Goal: Information Seeking & Learning: Learn about a topic

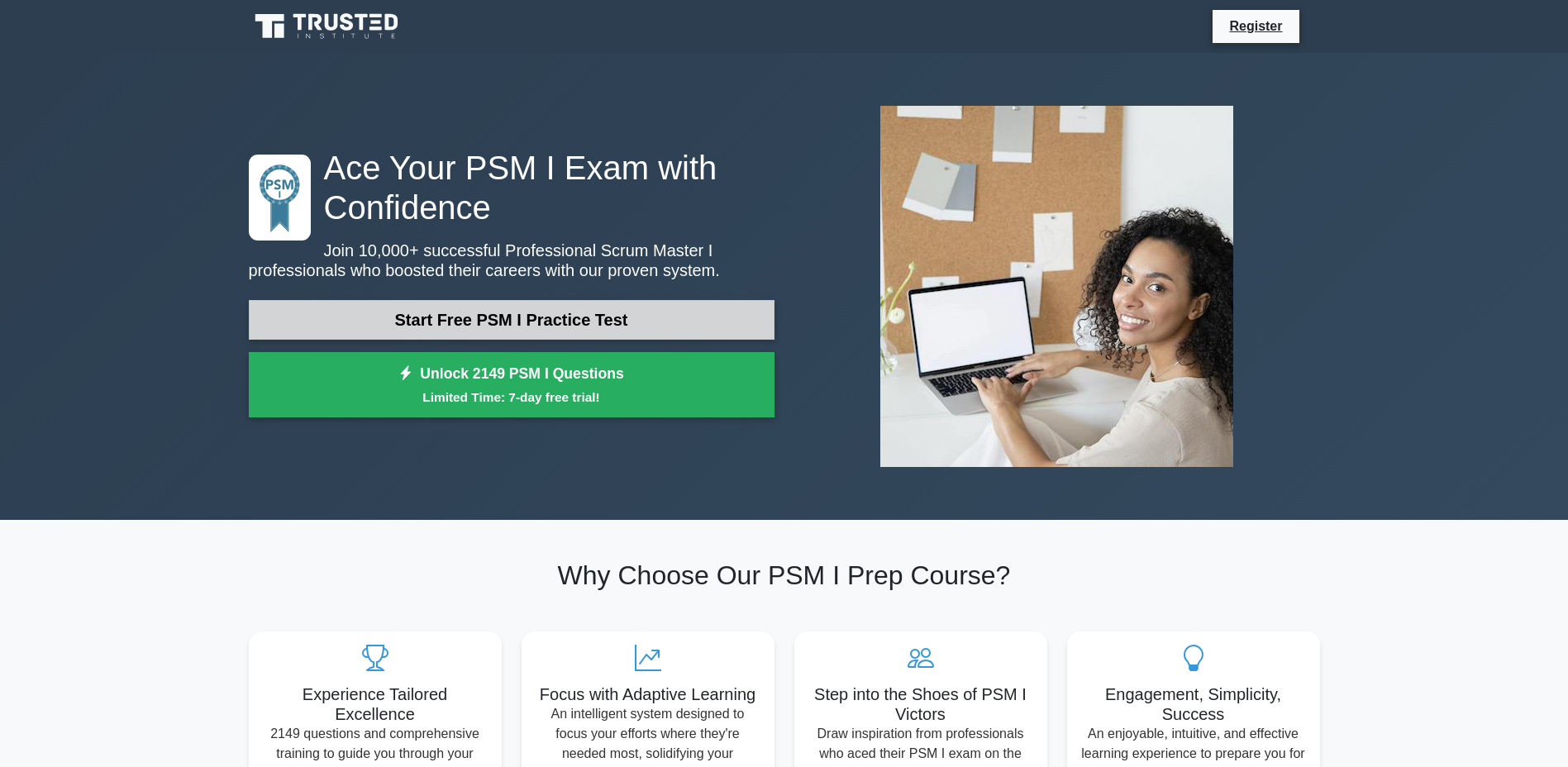
click at [684, 314] on link "Start Free PSM I Practice Test" at bounding box center [512, 320] width 526 height 39
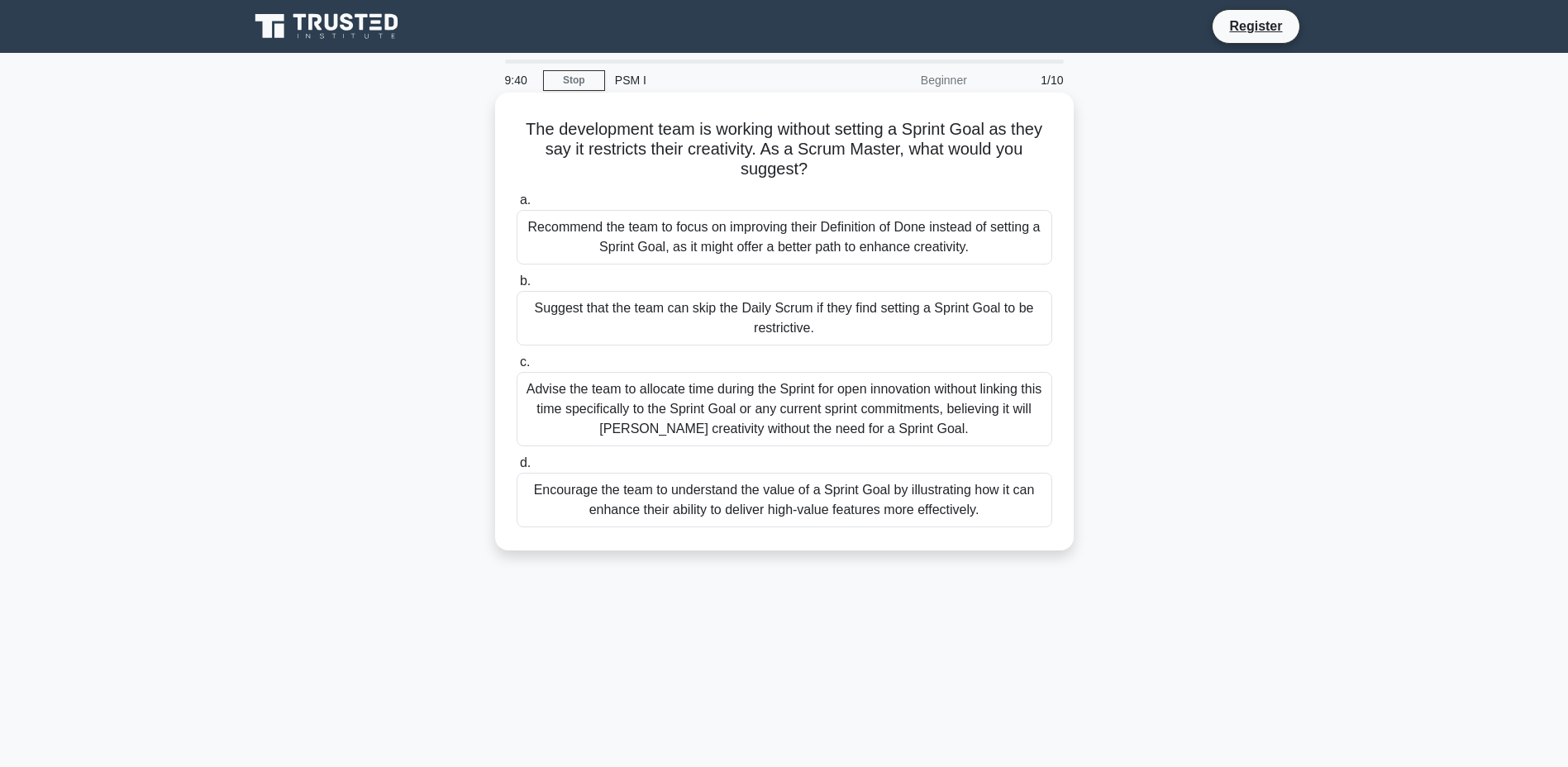
click at [1007, 507] on div "Encourage the team to understand the value of a Sprint Goal by illustrating how…" at bounding box center [784, 499] width 535 height 54
click at [516, 468] on input "d. Encourage the team to understand the value of a Sprint Goal by illustrating …" at bounding box center [516, 463] width 0 height 10
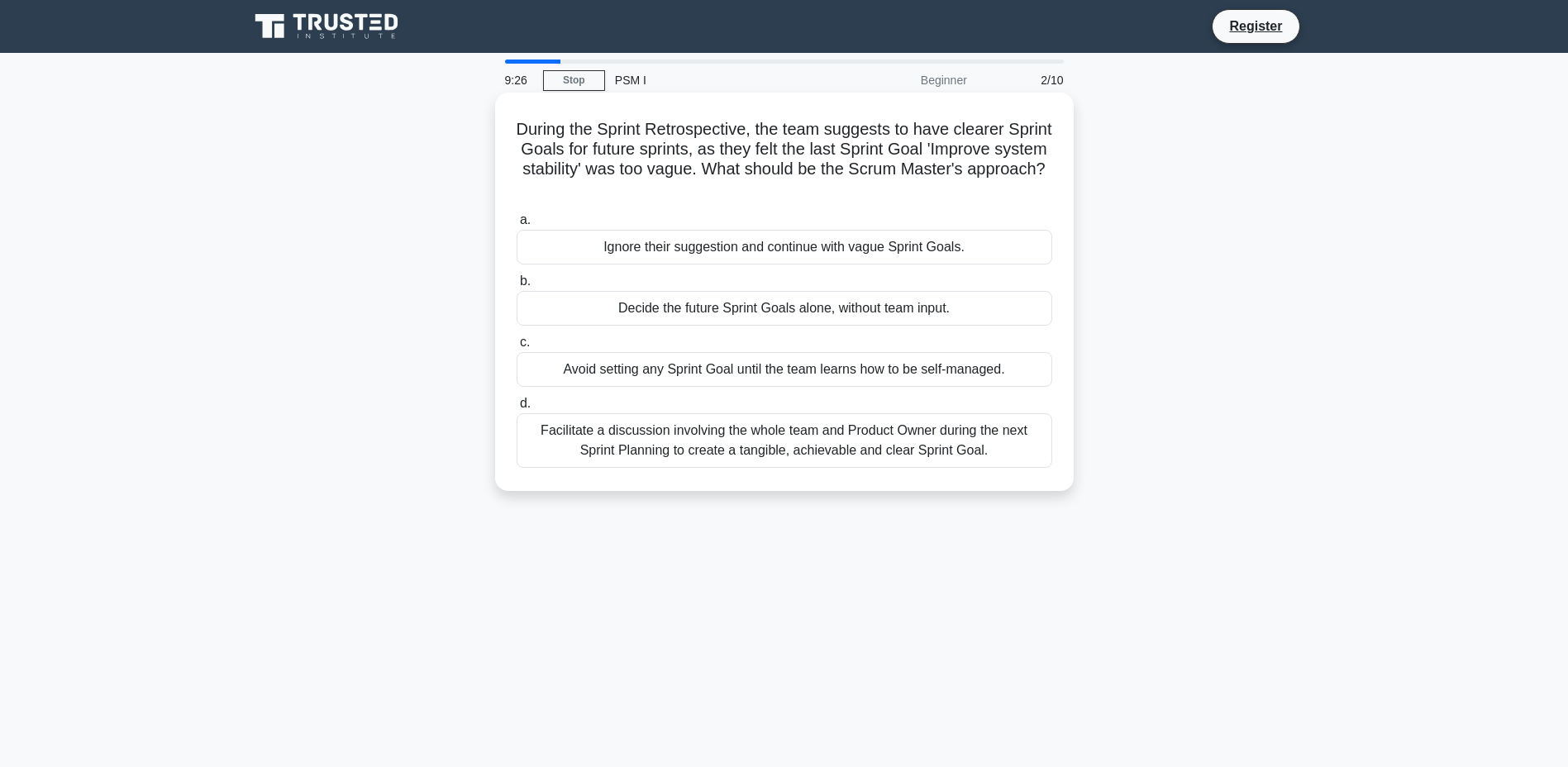
click at [1015, 445] on div "Facilitate a discussion involving the whole team and Product Owner during the n…" at bounding box center [784, 440] width 535 height 54
click at [516, 409] on input "d. Facilitate a discussion involving the whole team and Product Owner during th…" at bounding box center [516, 403] width 0 height 10
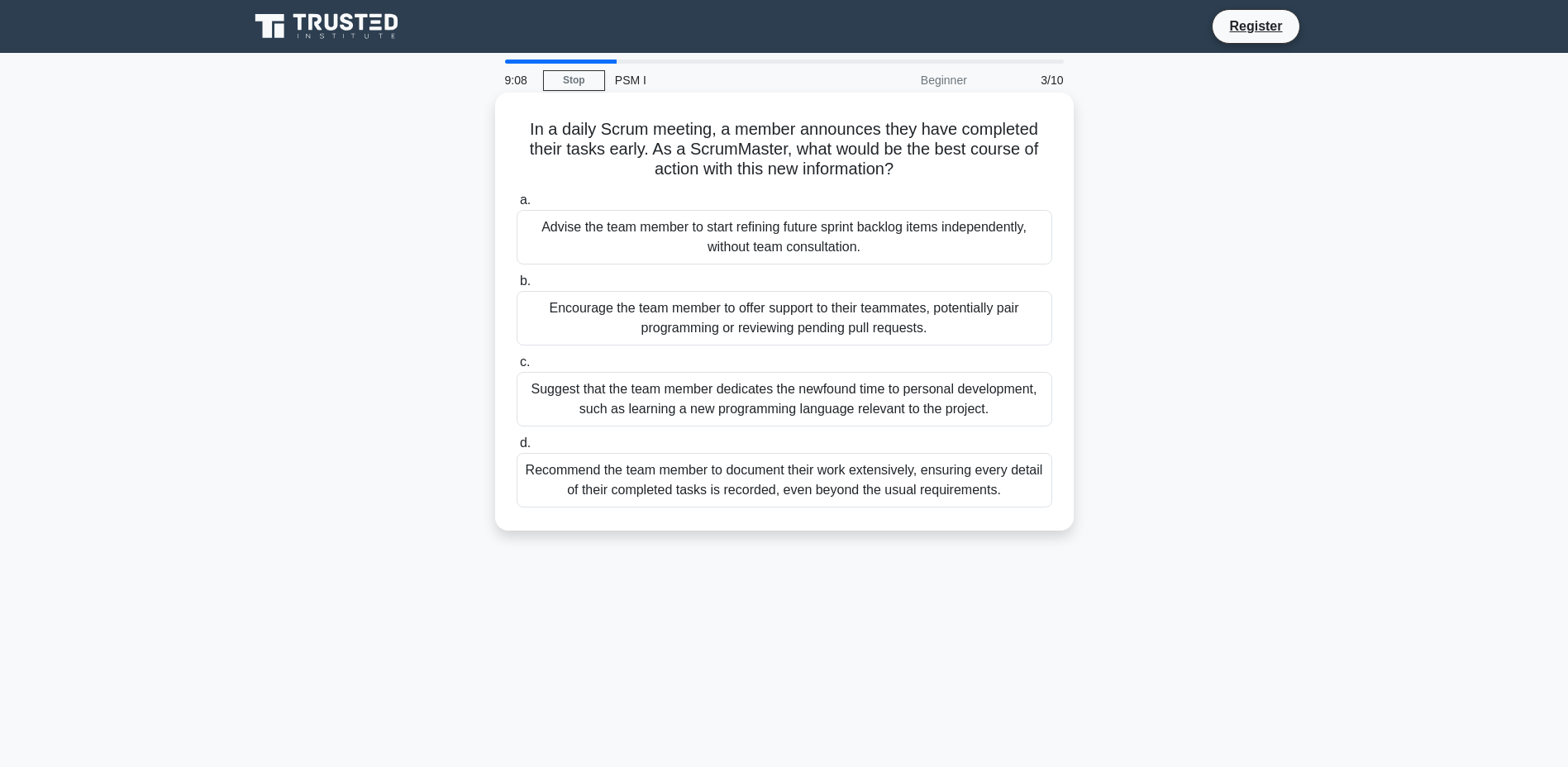
click at [1019, 317] on div "Encourage the team member to offer support to their teammates, potentially pair…" at bounding box center [784, 318] width 535 height 54
click at [516, 286] on input "b. Encourage the team member to offer support to their teammates, potentially p…" at bounding box center [516, 281] width 0 height 10
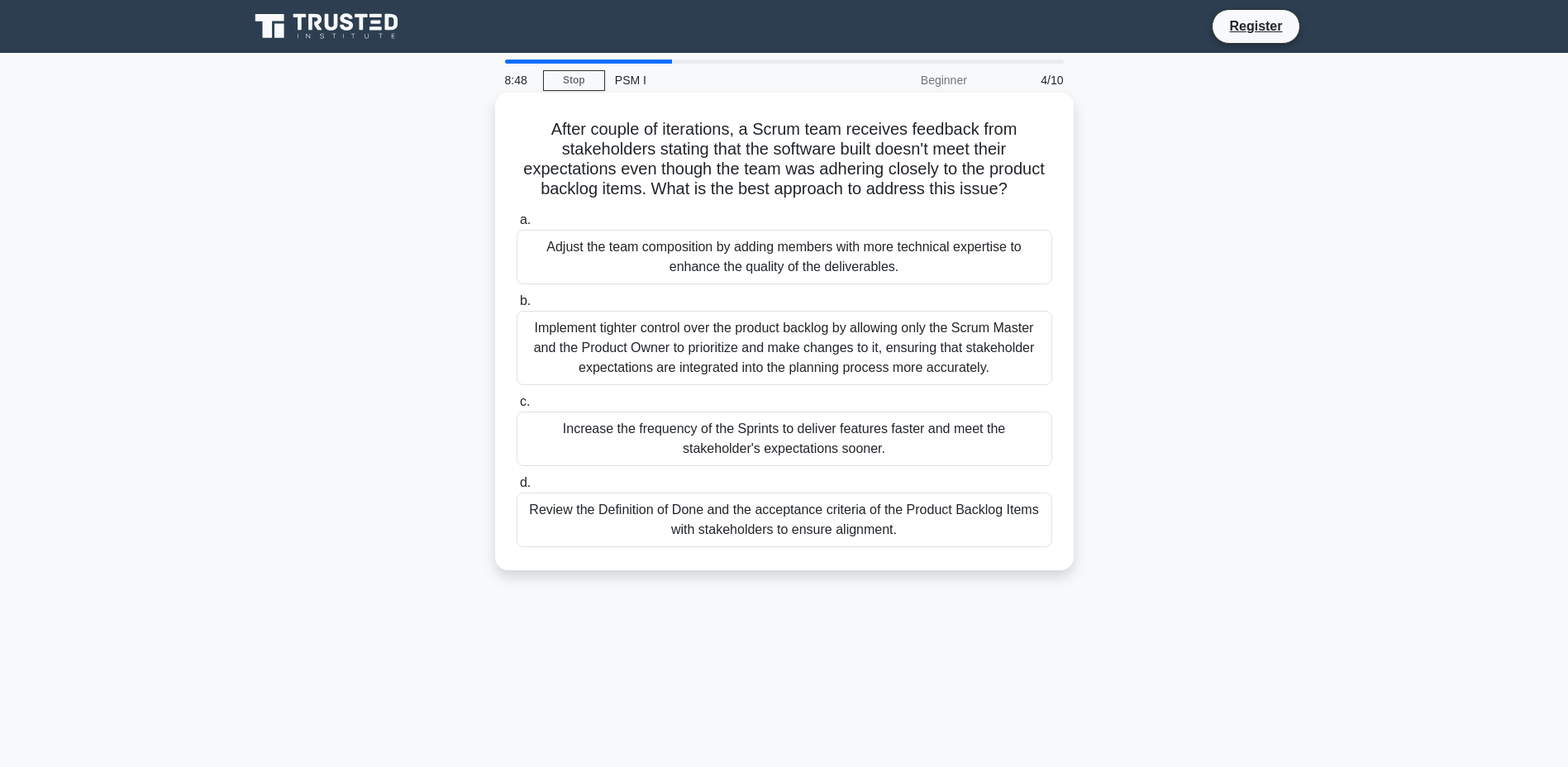
click at [1036, 507] on div "Review the Definition of Done and the acceptance criteria of the Product Backlo…" at bounding box center [784, 520] width 535 height 54
click at [516, 488] on input "d. Review the Definition of Done and the acceptance criteria of the Product Bac…" at bounding box center [516, 483] width 0 height 10
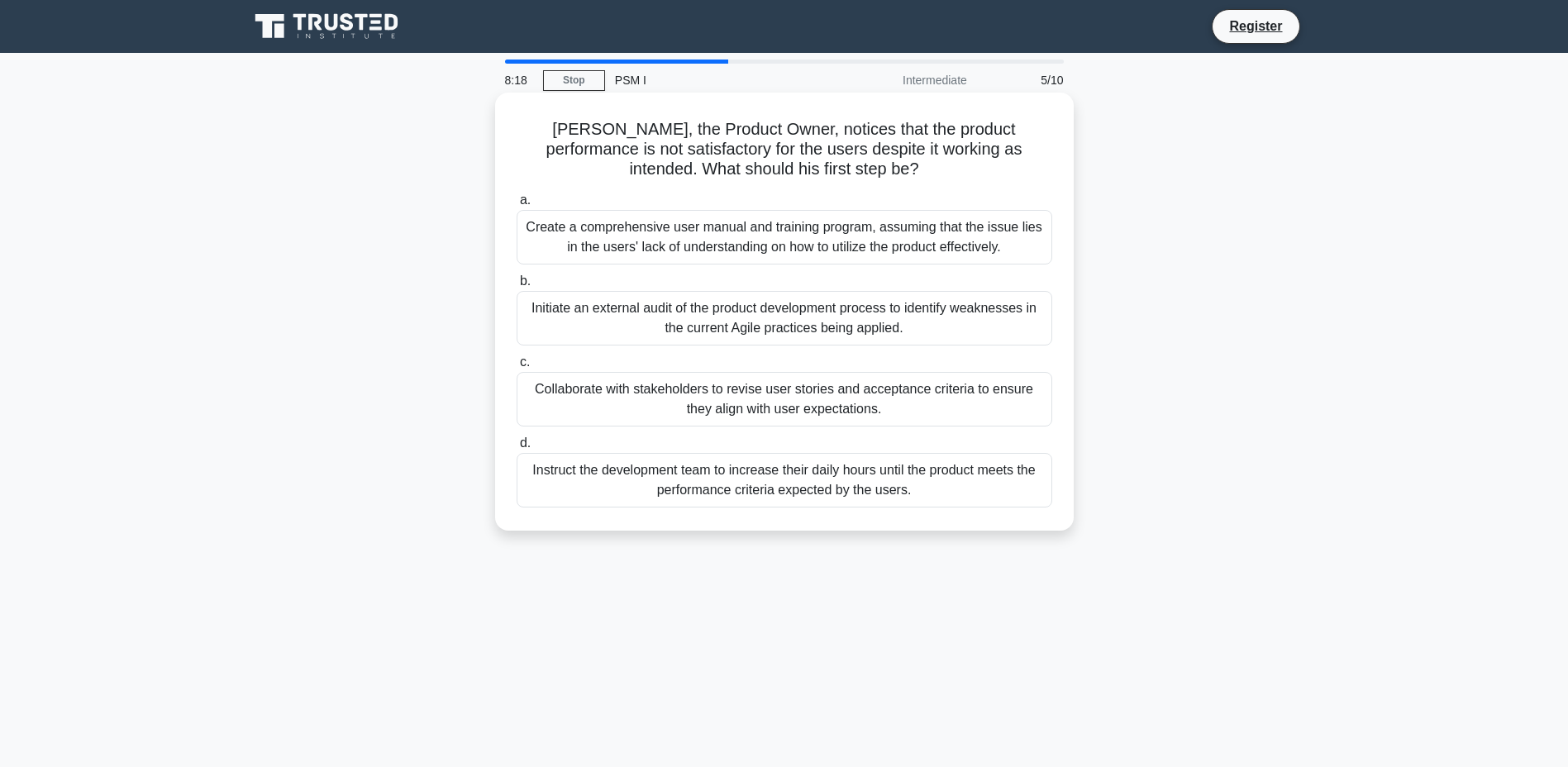
click at [1007, 404] on div "Collaborate with stakeholders to revise user stories and acceptance criteria to…" at bounding box center [784, 399] width 535 height 54
click at [516, 368] on input "c. Collaborate with stakeholders to revise user stories and acceptance criteria…" at bounding box center [516, 361] width 0 height 10
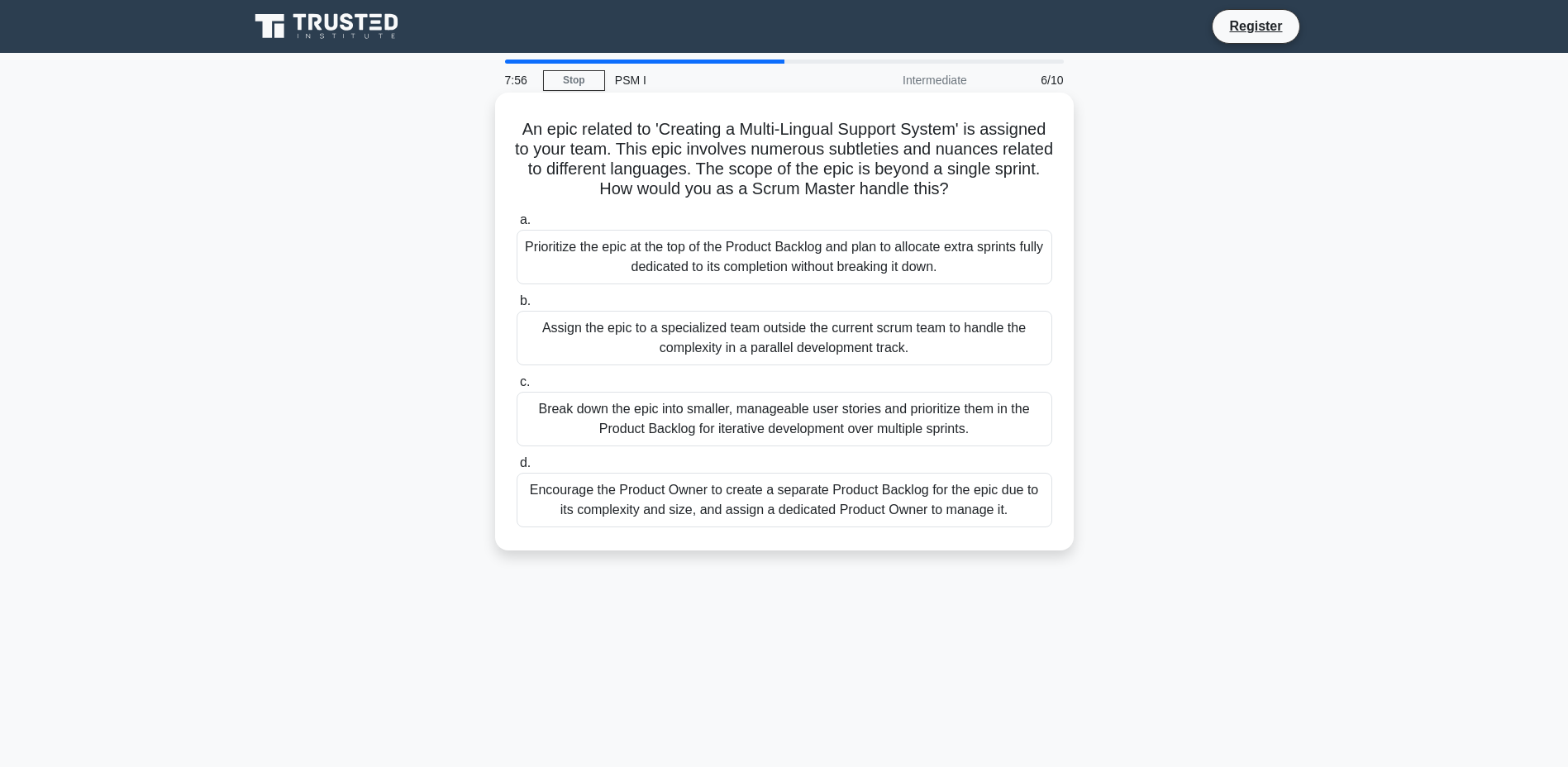
click at [911, 420] on div "Break down the epic into smaller, manageable user stories and prioritize them i…" at bounding box center [784, 419] width 535 height 54
click at [516, 388] on input "c. Break down the epic into smaller, manageable user stories and prioritize the…" at bounding box center [516, 381] width 0 height 10
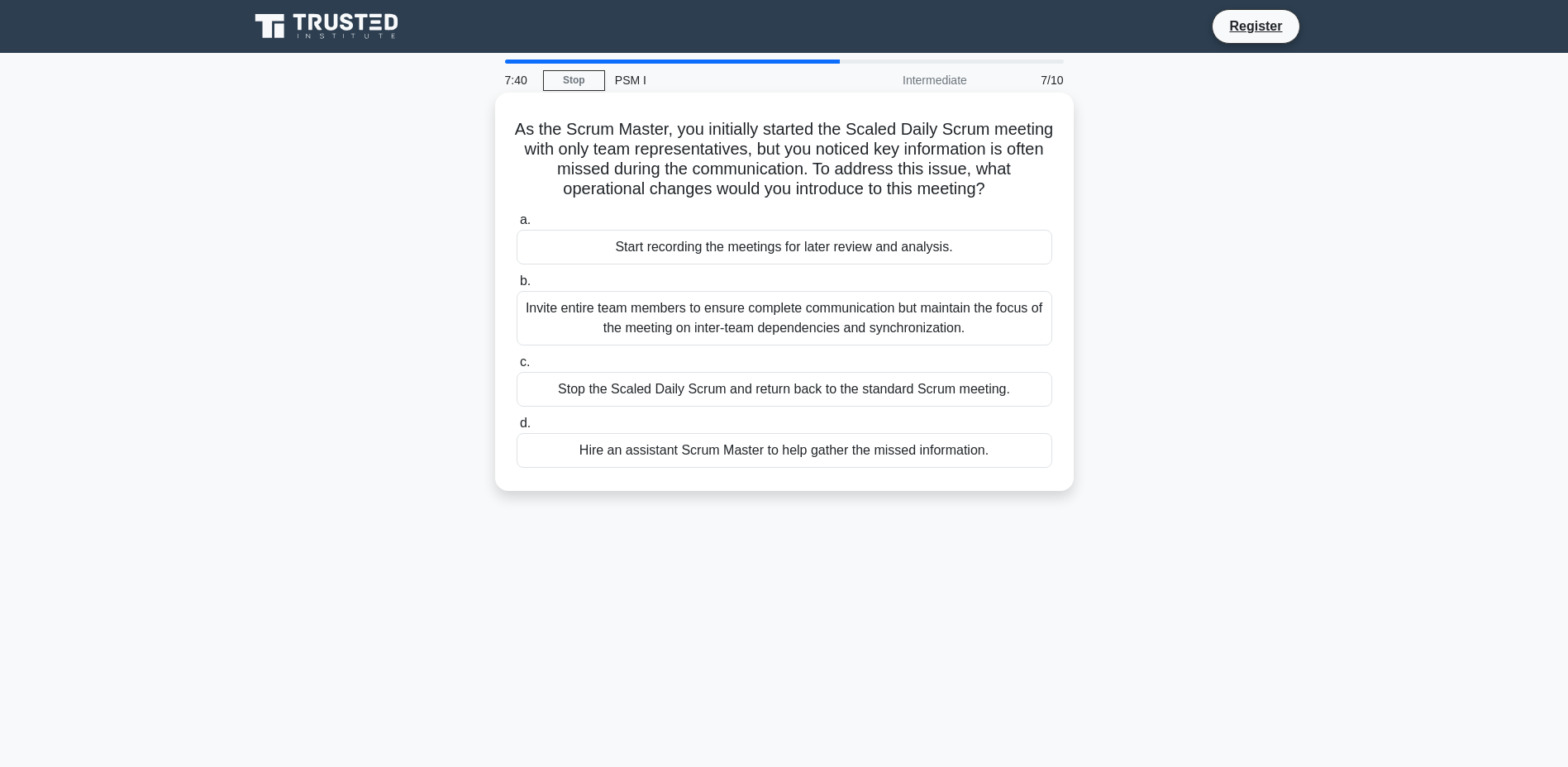
click at [967, 326] on div "Invite entire team members to ensure complete communication but maintain the fo…" at bounding box center [784, 318] width 535 height 54
click at [516, 286] on input "b. Invite entire team members to ensure complete communication but maintain the…" at bounding box center [516, 281] width 0 height 10
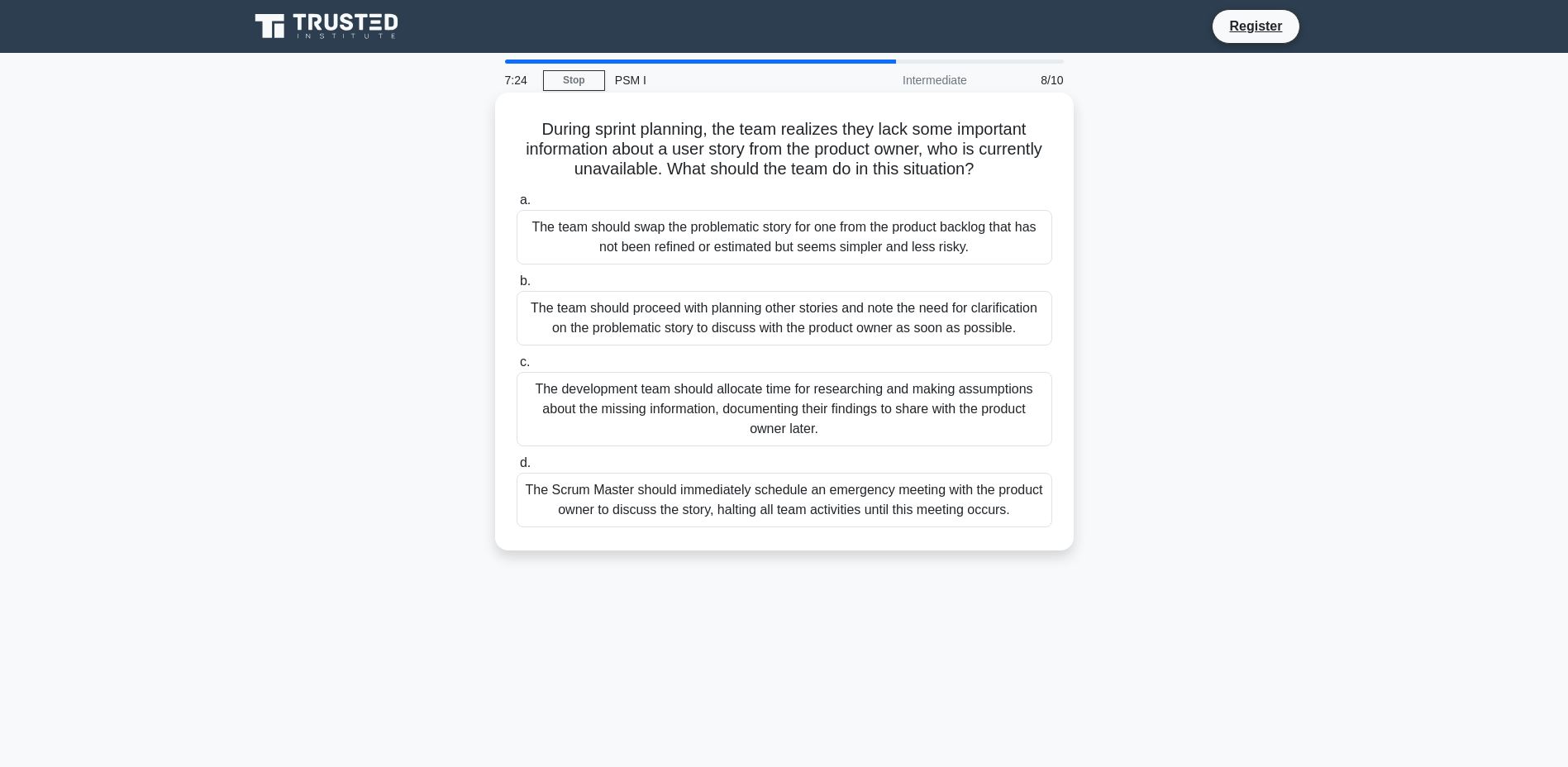
click at [1019, 313] on div "The team should proceed with planning other stories and note the need for clari…" at bounding box center [784, 318] width 535 height 54
click at [516, 286] on input "b. The team should proceed with planning other stories and note the need for cl…" at bounding box center [516, 281] width 0 height 10
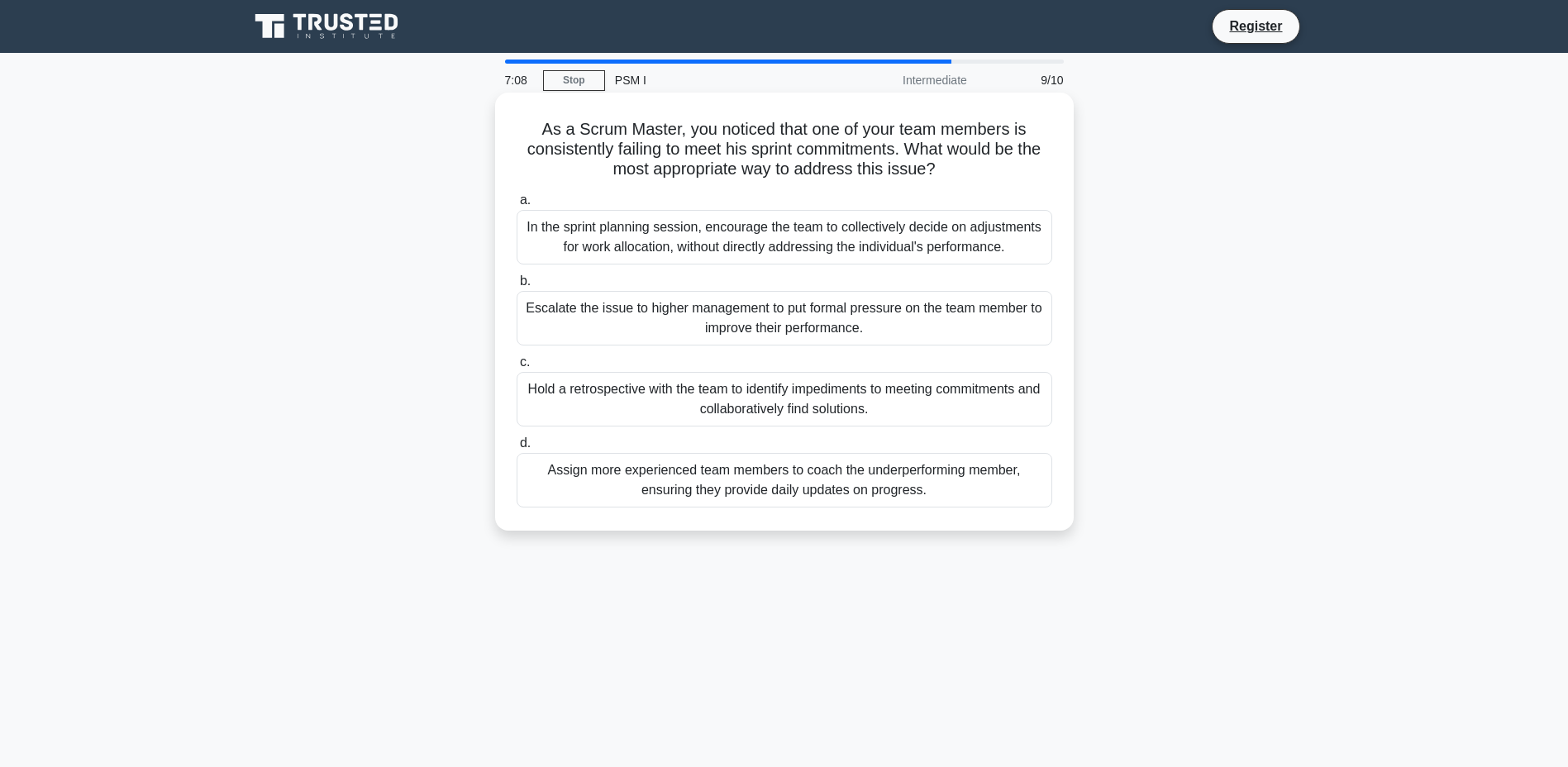
click at [799, 392] on div "Hold a retrospective with the team to identify impediments to meeting commitmen…" at bounding box center [784, 399] width 535 height 54
click at [516, 368] on input "c. Hold a retrospective with the team to identify impediments to meeting commit…" at bounding box center [516, 361] width 0 height 10
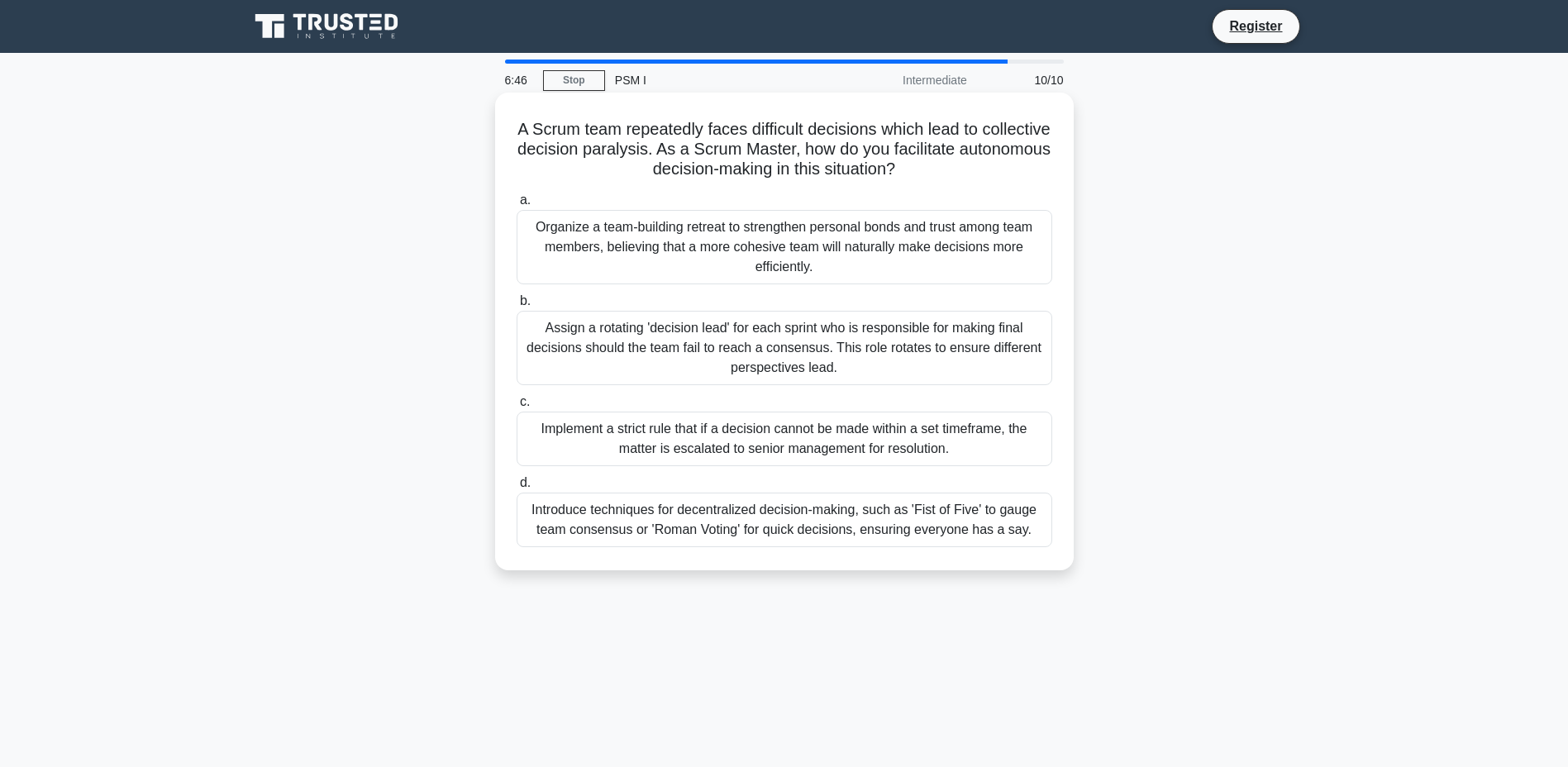
click at [1032, 525] on div "Introduce techniques for decentralized decision-making, such as 'Fist of Five' …" at bounding box center [784, 520] width 535 height 54
click at [516, 488] on input "d. Introduce techniques for decentralized decision-making, such as 'Fist of Fiv…" at bounding box center [516, 483] width 0 height 10
